Goal: Find specific page/section: Find specific page/section

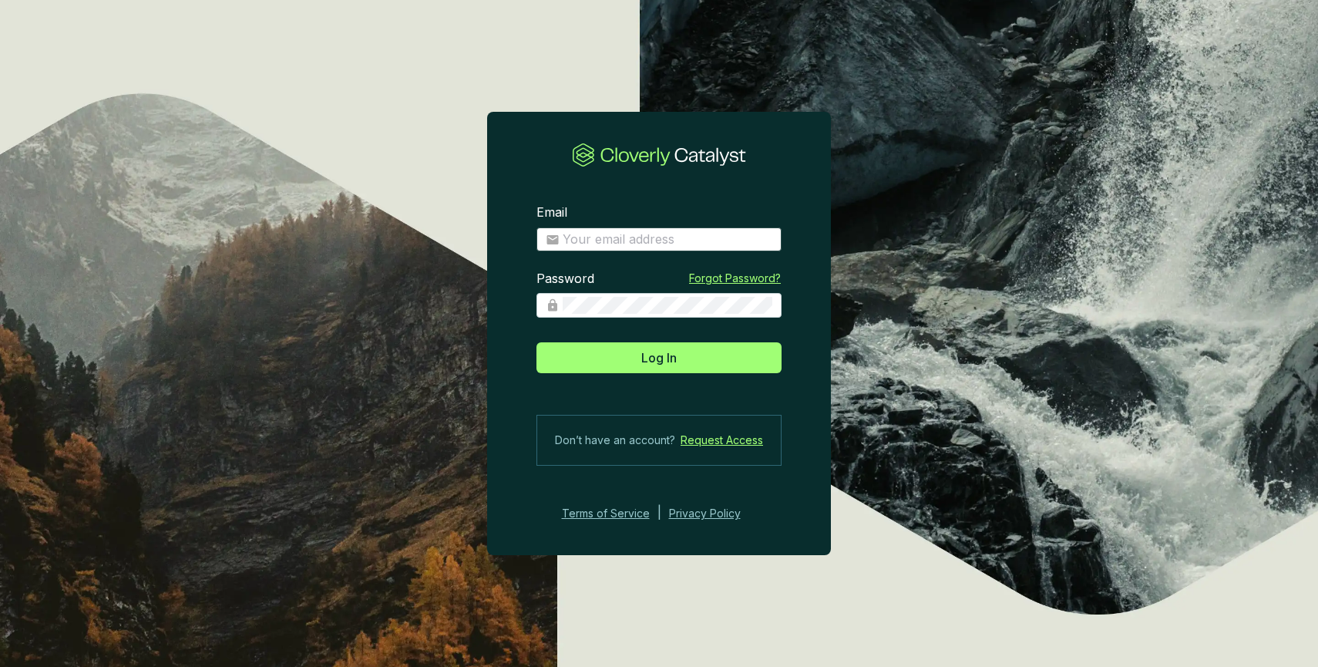
click at [543, 244] on span at bounding box center [658, 239] width 245 height 25
type input "[EMAIL_ADDRESS][DOMAIN_NAME]"
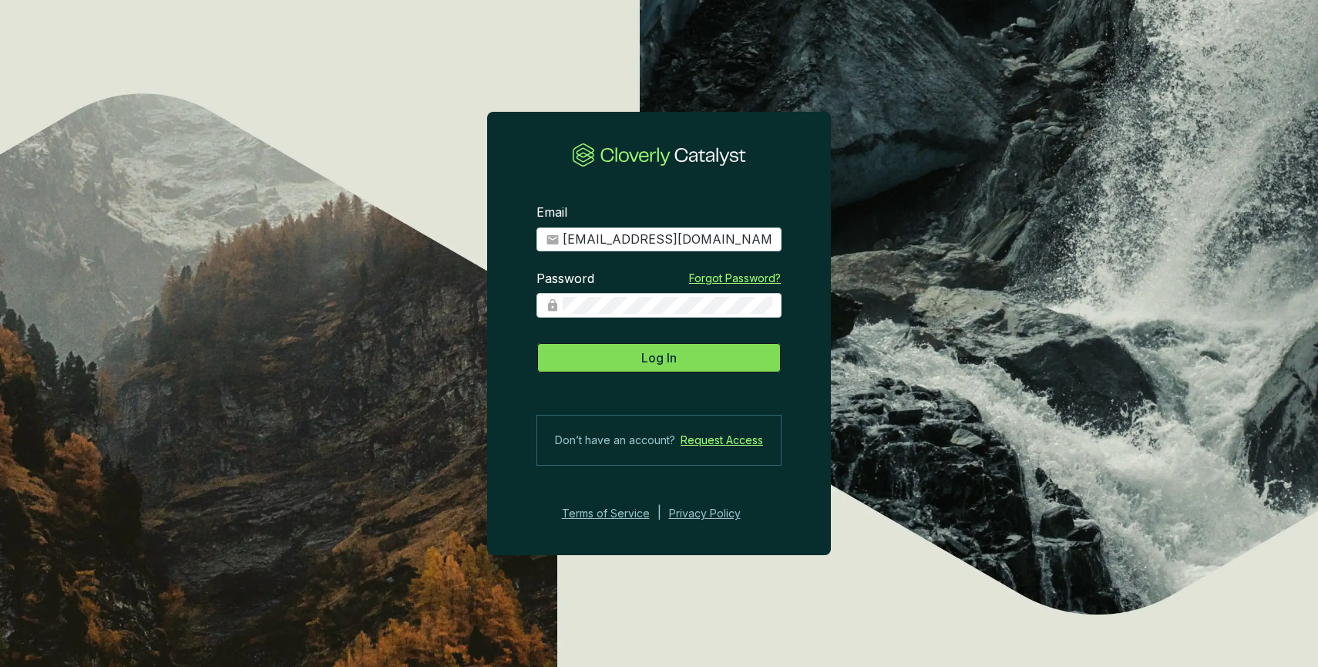
click at [674, 365] on span "Log In" at bounding box center [658, 357] width 35 height 18
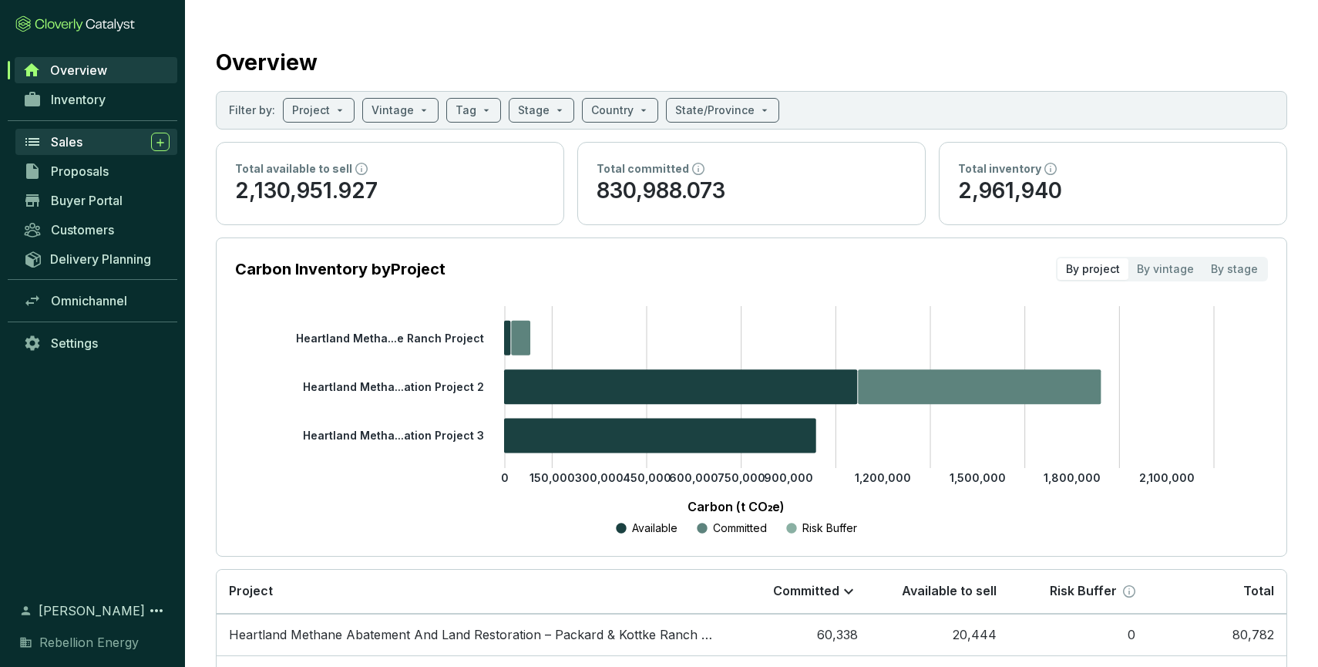
click at [87, 139] on div "Sales" at bounding box center [110, 142] width 119 height 18
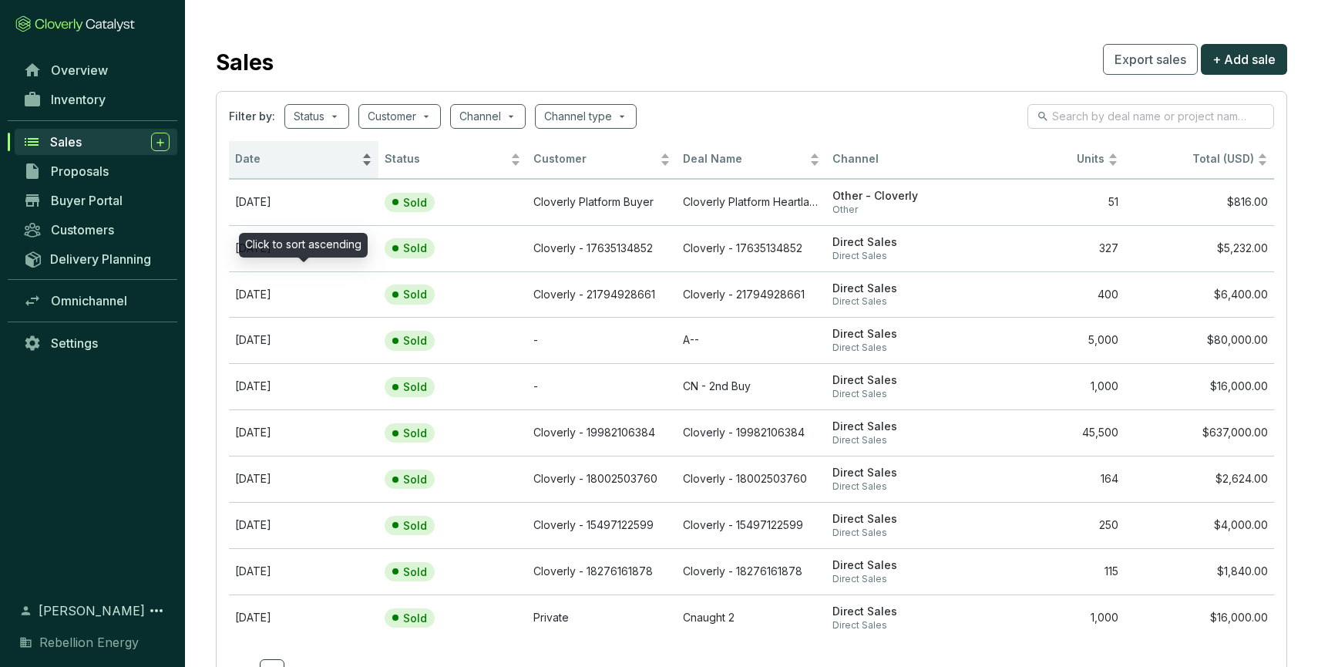
click at [288, 157] on span "Date" at bounding box center [296, 159] width 123 height 15
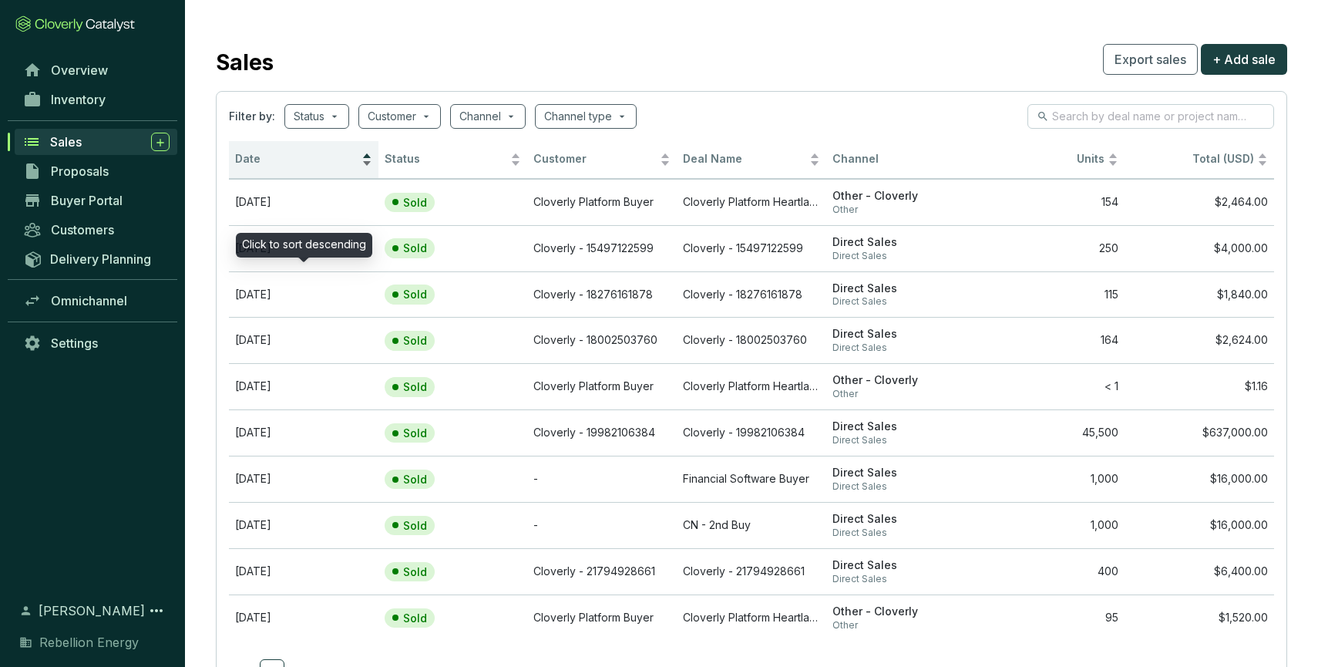
click at [288, 157] on span "Date" at bounding box center [296, 159] width 123 height 15
